Goal: Navigation & Orientation: Find specific page/section

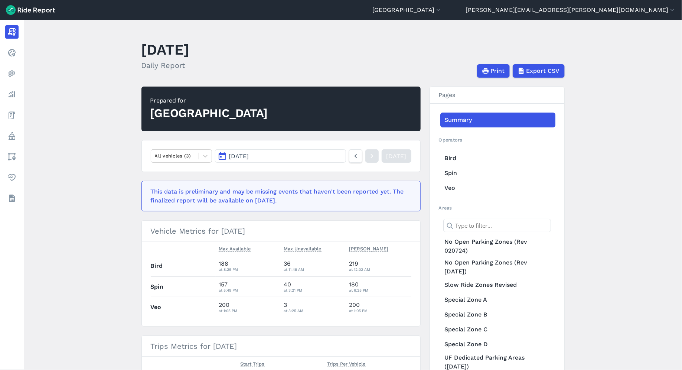
scroll to position [9, 0]
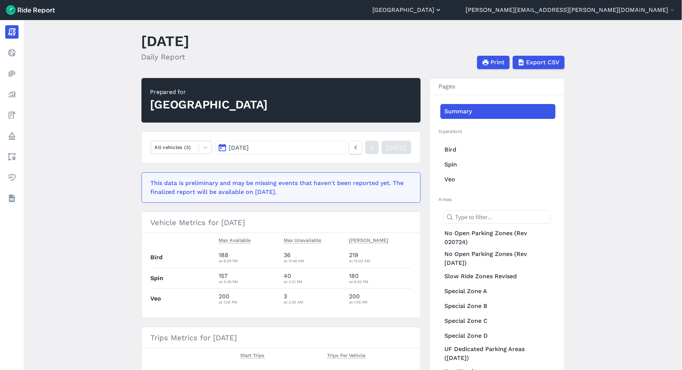
click at [442, 8] on button "[GEOGRAPHIC_DATA]" at bounding box center [407, 10] width 70 height 9
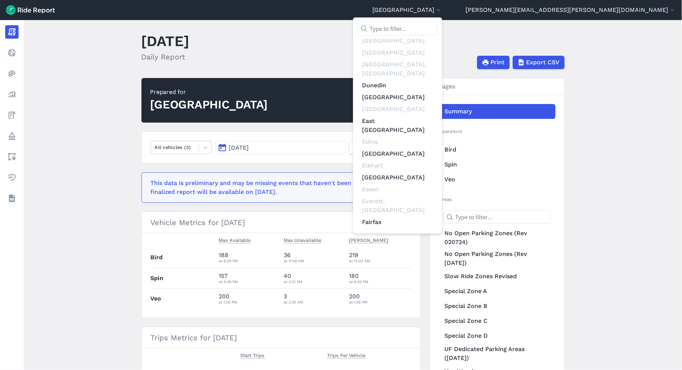
scroll to position [1494, 0]
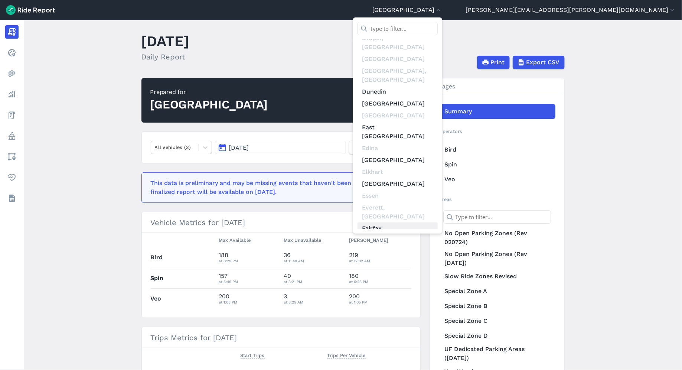
click at [437, 222] on link "Fairfax" at bounding box center [397, 228] width 80 height 12
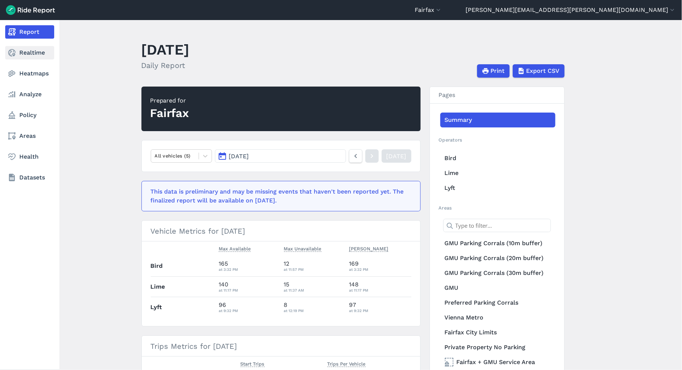
click at [14, 55] on use at bounding box center [11, 52] width 7 height 7
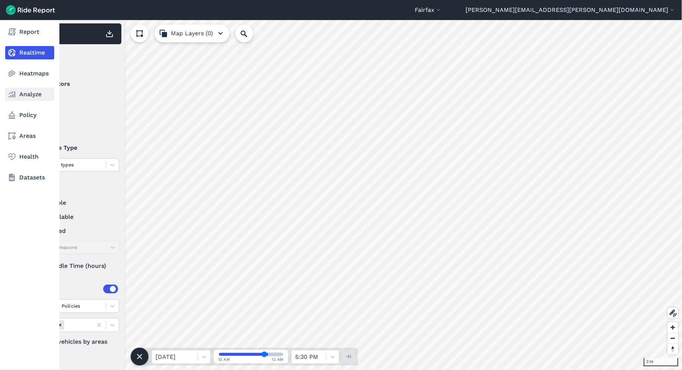
click at [23, 95] on link "Analyze" at bounding box center [29, 94] width 49 height 13
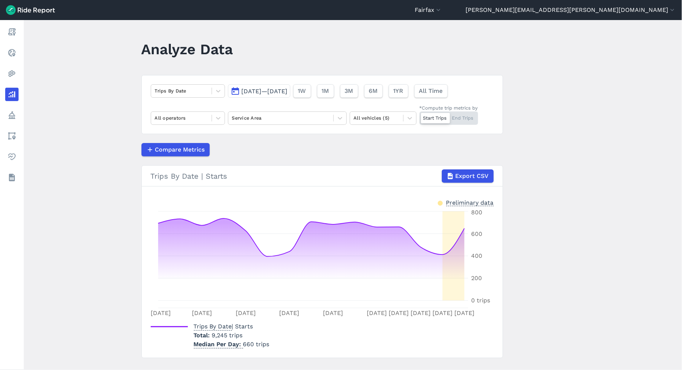
scroll to position [14, 0]
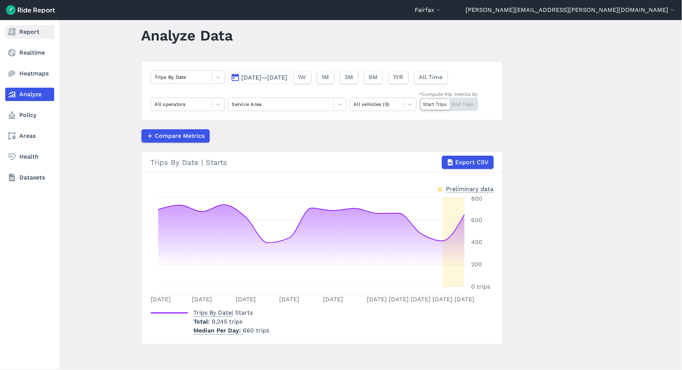
click at [27, 33] on link "Report" at bounding box center [29, 31] width 49 height 13
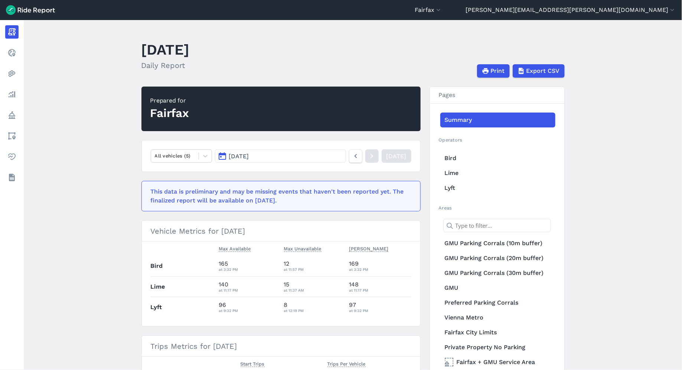
scroll to position [2, 0]
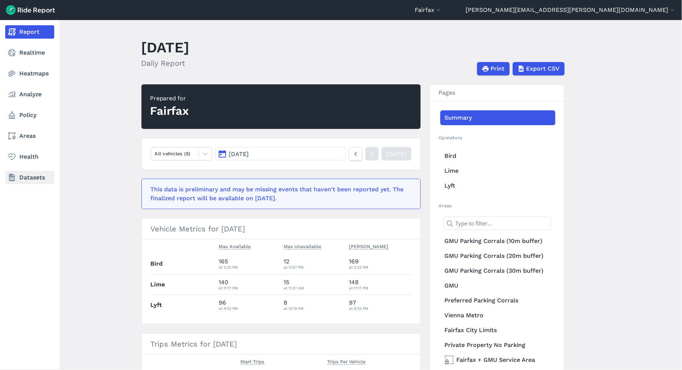
click at [38, 180] on link "Datasets" at bounding box center [29, 177] width 49 height 13
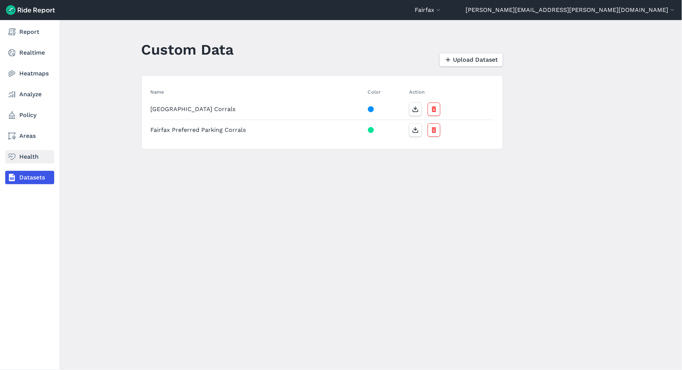
click at [23, 157] on link "Health" at bounding box center [29, 156] width 49 height 13
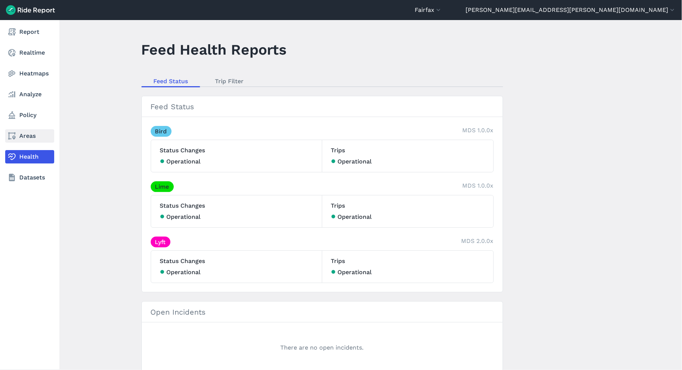
click at [23, 134] on link "Areas" at bounding box center [29, 135] width 49 height 13
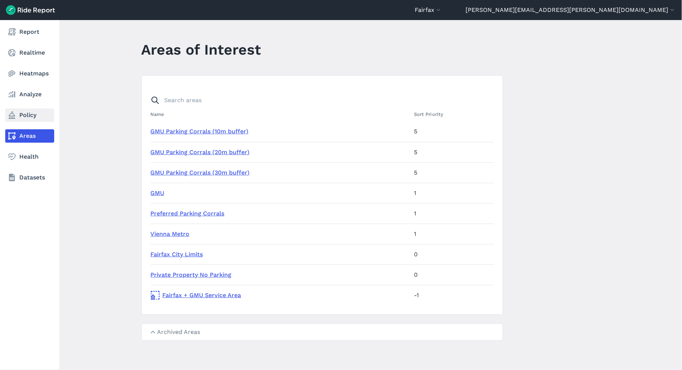
click at [26, 115] on link "Policy" at bounding box center [29, 114] width 49 height 13
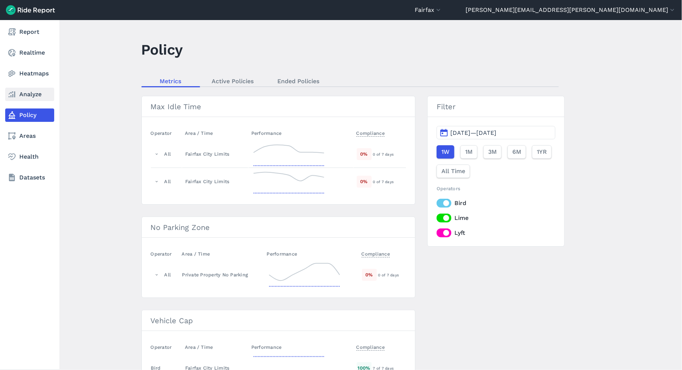
click at [27, 96] on link "Analyze" at bounding box center [29, 94] width 49 height 13
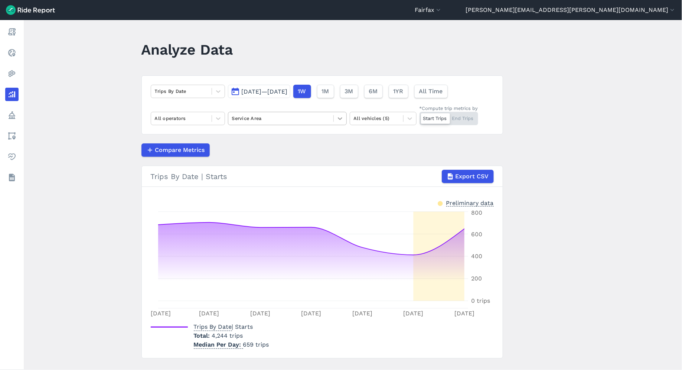
click at [338, 118] on icon at bounding box center [339, 118] width 7 height 7
click at [409, 118] on icon at bounding box center [409, 118] width 4 height 3
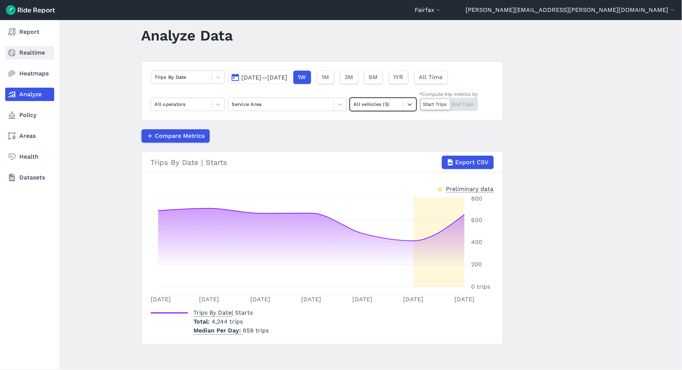
click at [16, 53] on icon at bounding box center [11, 52] width 9 height 9
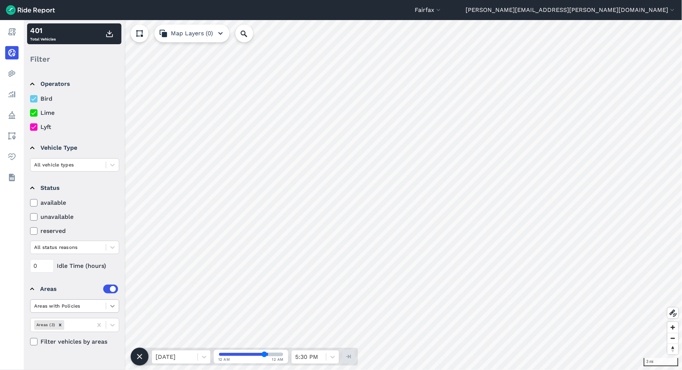
click at [113, 306] on icon at bounding box center [112, 305] width 7 height 7
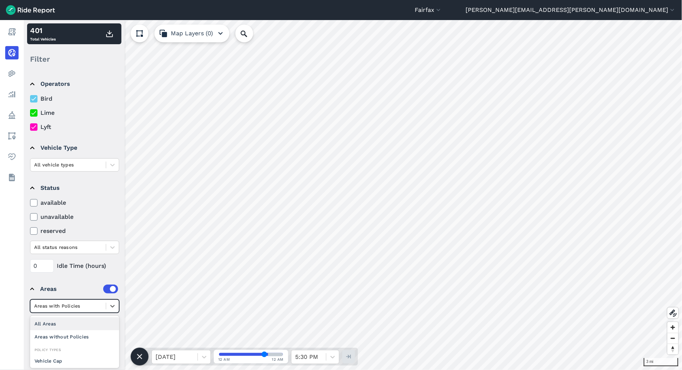
click at [84, 325] on div "All Areas" at bounding box center [74, 323] width 89 height 13
